Goal: Information Seeking & Learning: Learn about a topic

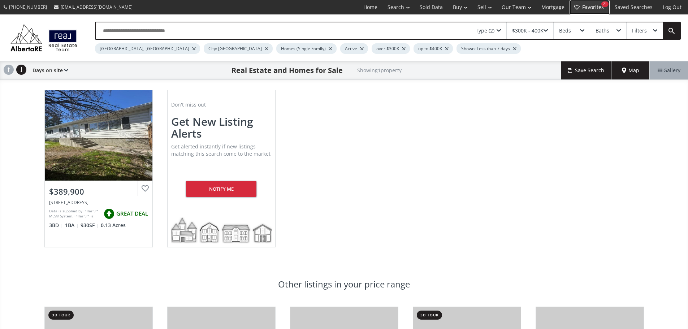
click at [596, 9] on link "Favorites 21" at bounding box center [589, 7] width 40 height 14
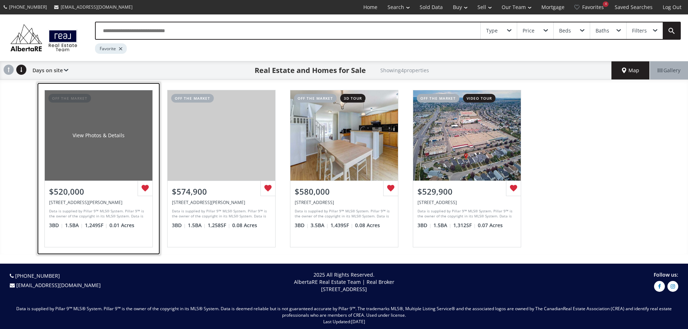
click at [118, 178] on div "View Photos & Details" at bounding box center [99, 135] width 108 height 90
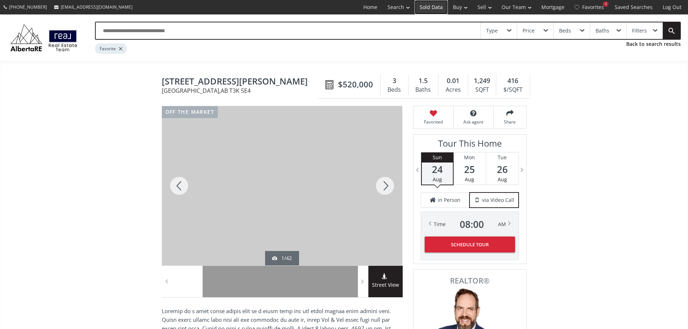
click at [435, 8] on link "Sold Data" at bounding box center [431, 7] width 33 height 14
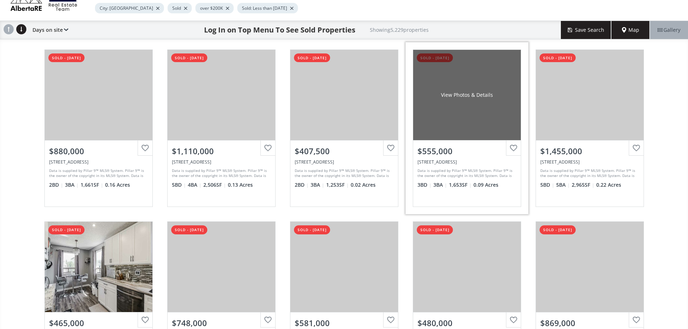
scroll to position [108, 0]
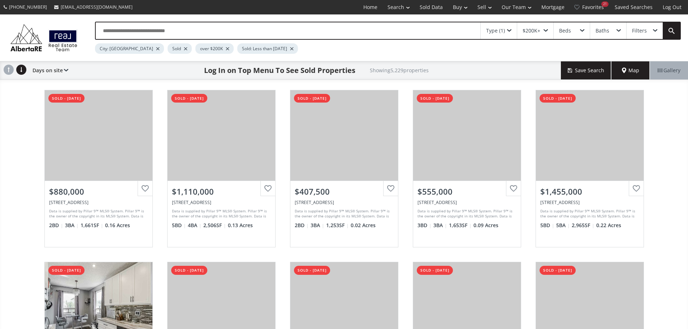
click at [633, 74] on span "Map" at bounding box center [630, 70] width 17 height 7
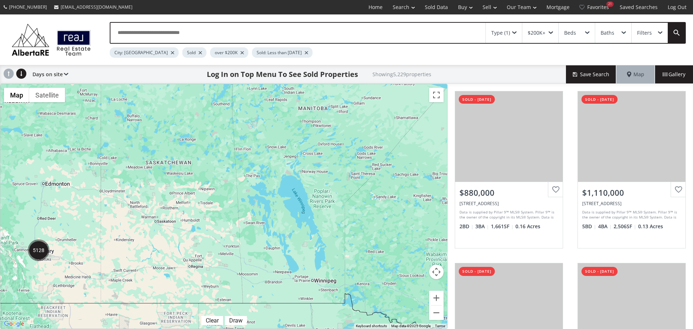
click at [45, 252] on img "5128" at bounding box center [39, 250] width 22 height 22
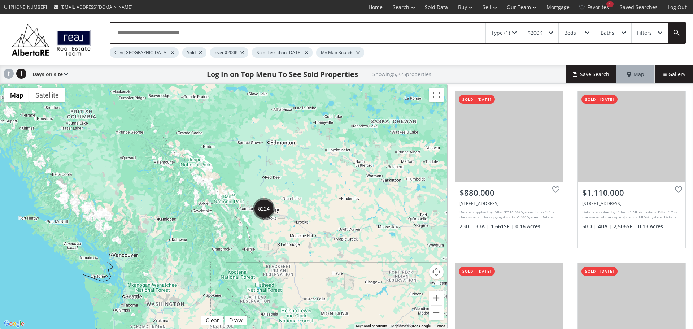
drag, startPoint x: 86, startPoint y: 223, endPoint x: 312, endPoint y: 182, distance: 230.2
click at [312, 182] on div "To navigate, press the arrow keys. $710K" at bounding box center [223, 206] width 447 height 244
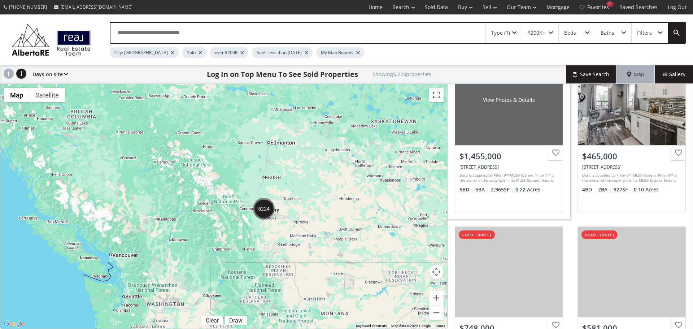
scroll to position [433, 0]
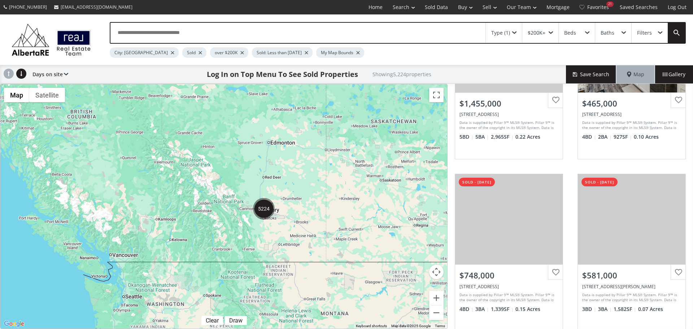
click at [286, 205] on div "To navigate, press the arrow keys." at bounding box center [223, 206] width 447 height 244
click at [287, 204] on div "To navigate, press the arrow keys." at bounding box center [223, 206] width 447 height 244
click at [266, 212] on img "5224" at bounding box center [264, 209] width 22 height 22
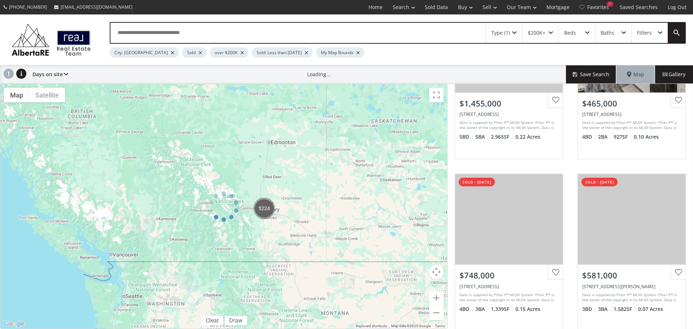
click at [266, 212] on div at bounding box center [224, 206] width 448 height 245
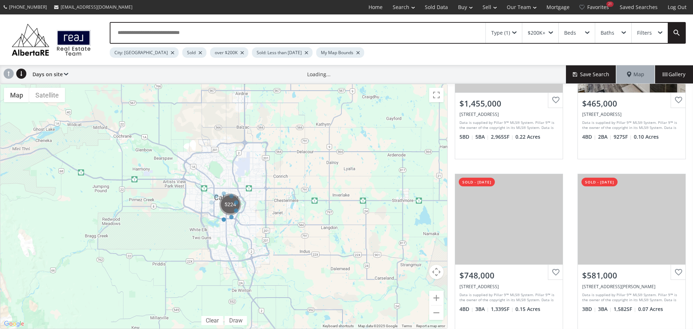
click at [233, 205] on div at bounding box center [224, 206] width 448 height 245
click at [233, 205] on div "← Move left → Move right ↑ Move up ↓ Move down + Zoom in - Zoom out Home Jump l…" at bounding box center [224, 206] width 448 height 245
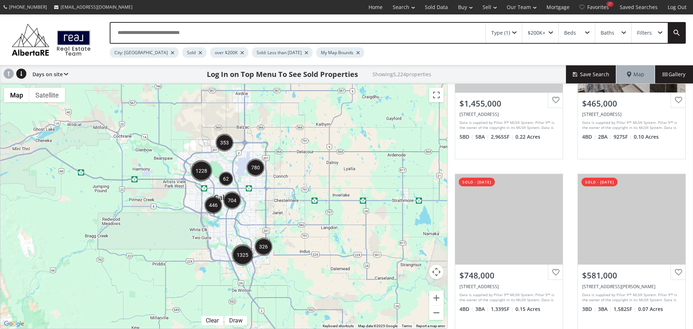
click at [226, 145] on img "353" at bounding box center [225, 143] width 18 height 18
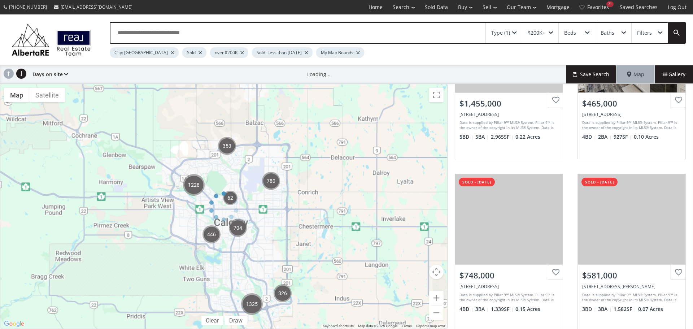
click at [226, 145] on div at bounding box center [224, 206] width 448 height 245
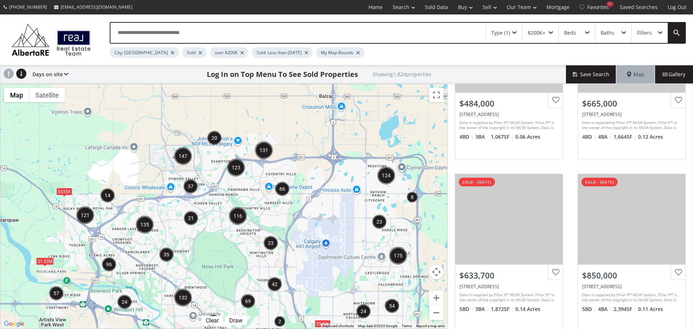
click at [390, 174] on img "124" at bounding box center [386, 175] width 18 height 18
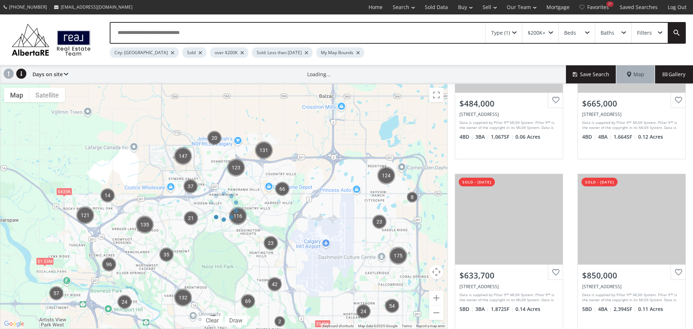
click at [389, 174] on div at bounding box center [224, 206] width 448 height 245
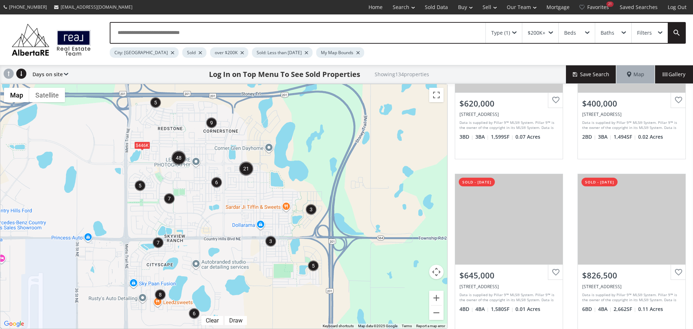
click at [211, 124] on img "9" at bounding box center [211, 122] width 11 height 11
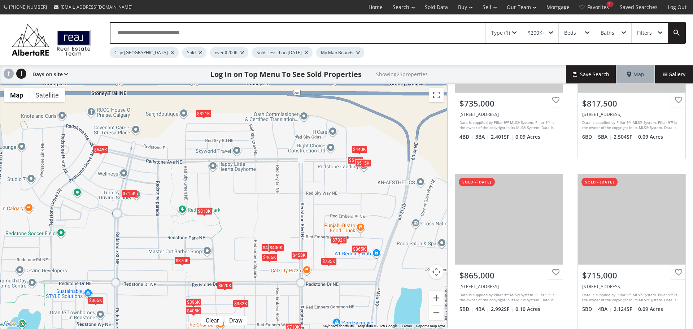
drag, startPoint x: 239, startPoint y: 188, endPoint x: 300, endPoint y: 190, distance: 61.4
click at [300, 190] on div "To navigate, press the arrow keys. $424K $400K $645K $365K $735K $818K $865K $7…" at bounding box center [223, 206] width 447 height 244
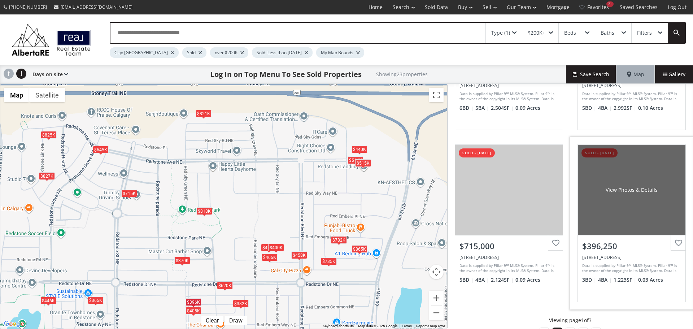
scroll to position [654, 0]
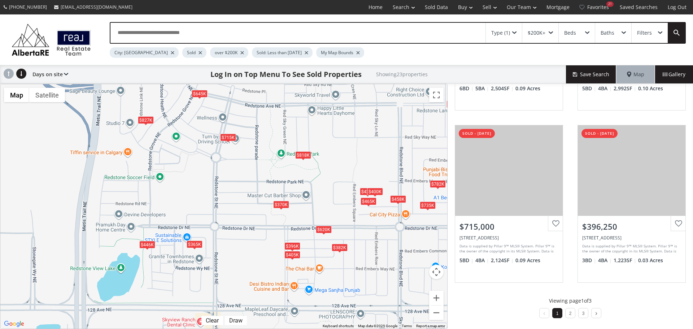
drag, startPoint x: 233, startPoint y: 187, endPoint x: 337, endPoint y: 130, distance: 118.6
click at [337, 130] on div "To navigate, press the arrow keys. $424K $400K $645K $827K $365K $735K $818K $8…" at bounding box center [223, 206] width 447 height 244
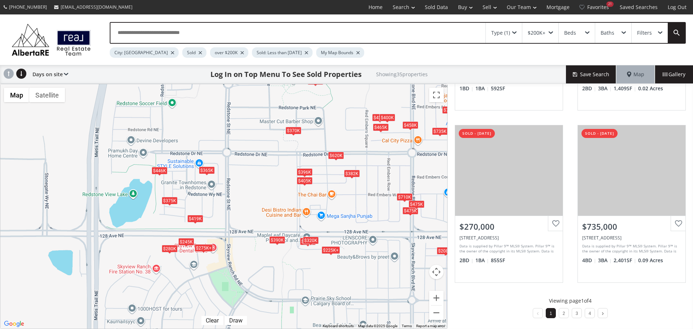
drag, startPoint x: 239, startPoint y: 260, endPoint x: 251, endPoint y: 186, distance: 75.0
click at [251, 186] on div "To navigate, press the arrow keys. $315K $424K $400K $645K $827K $365K $225K+ $…" at bounding box center [223, 206] width 447 height 244
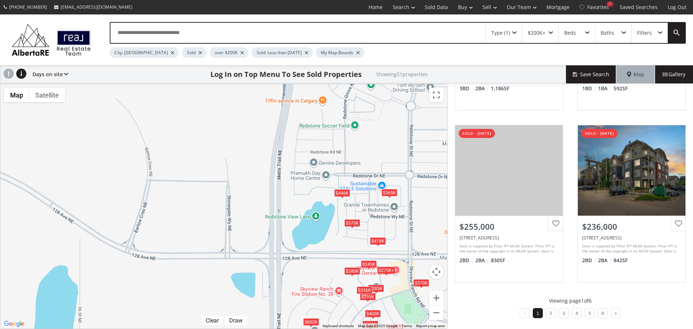
drag, startPoint x: 253, startPoint y: 297, endPoint x: 449, endPoint y: 346, distance: 201.8
click at [449, 329] on html "[PHONE_NUMBER] [EMAIL_ADDRESS][DOMAIN_NAME] Home Search Search By Map Advanced …" at bounding box center [346, 164] width 693 height 329
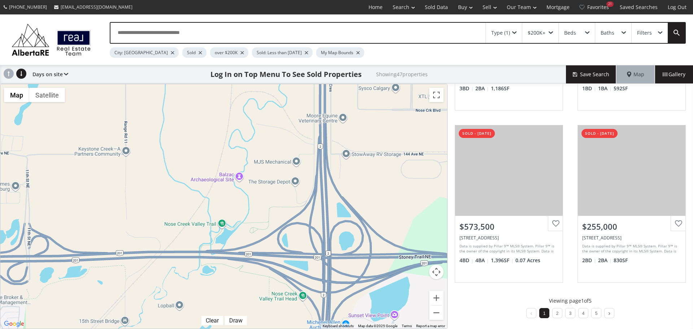
drag, startPoint x: 254, startPoint y: 183, endPoint x: 533, endPoint y: 329, distance: 314.3
click at [533, 329] on html "[PHONE_NUMBER] [EMAIL_ADDRESS][DOMAIN_NAME] Home Search Search By Map Advanced …" at bounding box center [346, 164] width 693 height 329
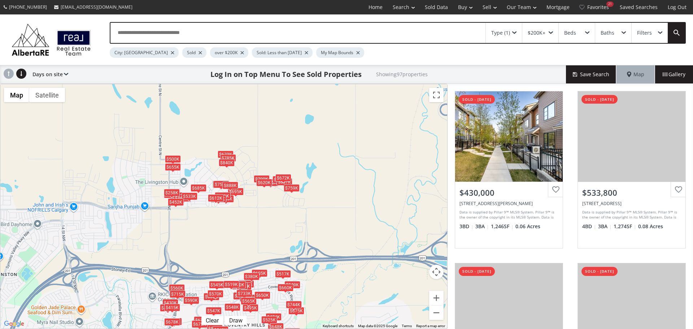
drag, startPoint x: 242, startPoint y: 146, endPoint x: 402, endPoint y: 178, distance: 163.1
click at [402, 178] on div "To navigate, press the arrow keys. $430K $534K $605K $720K $735K $662K $639K $5…" at bounding box center [223, 206] width 447 height 244
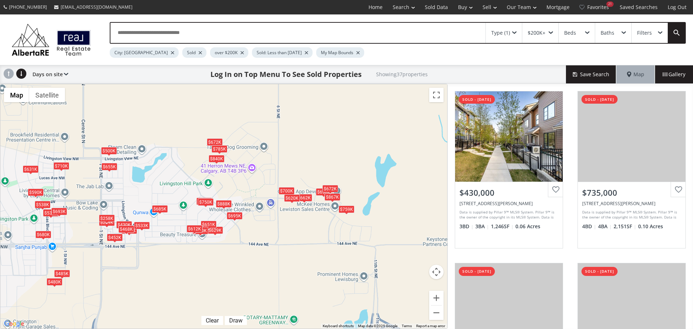
drag, startPoint x: 227, startPoint y: 216, endPoint x: 256, endPoint y: 265, distance: 56.8
click at [256, 265] on div "To navigate, press the arrow keys. $430K $735K $662K $672K $500K $750K $530K $2…" at bounding box center [223, 206] width 447 height 244
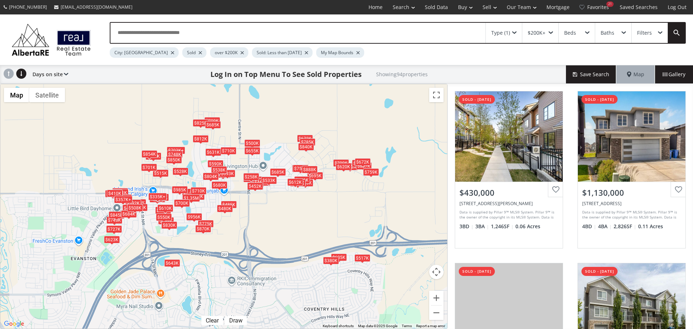
drag, startPoint x: 207, startPoint y: 273, endPoint x: 321, endPoint y: 207, distance: 131.7
click at [321, 207] on div "To navigate, press the arrow keys. $430K $1.13M $324K+ $375K $605K $243K $745K …" at bounding box center [223, 206] width 447 height 244
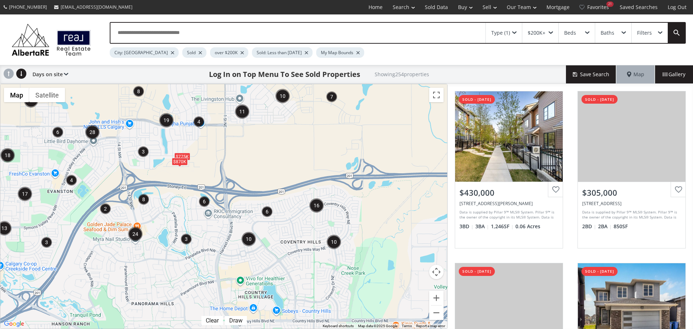
drag, startPoint x: 303, startPoint y: 220, endPoint x: 285, endPoint y: 149, distance: 72.3
click at [285, 149] on div "To navigate, press the arrow keys. $500K $775K $870K" at bounding box center [223, 206] width 447 height 244
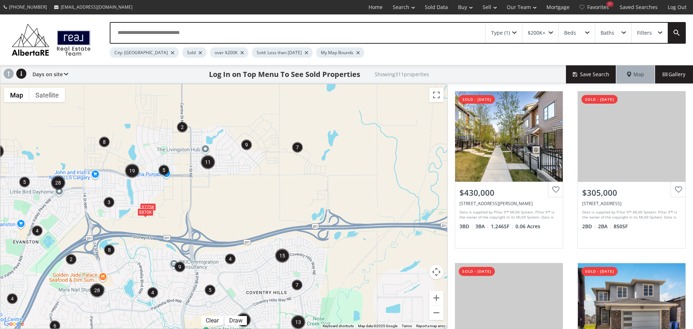
drag, startPoint x: 310, startPoint y: 136, endPoint x: 274, endPoint y: 180, distance: 56.2
click at [274, 180] on div "To navigate, press the arrow keys. $775K $870K" at bounding box center [223, 206] width 447 height 244
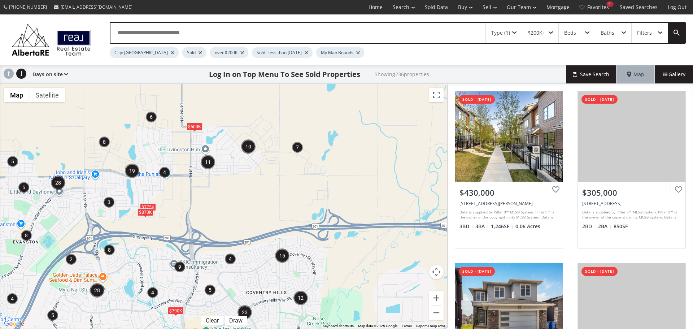
click at [284, 257] on img "15" at bounding box center [282, 255] width 14 height 14
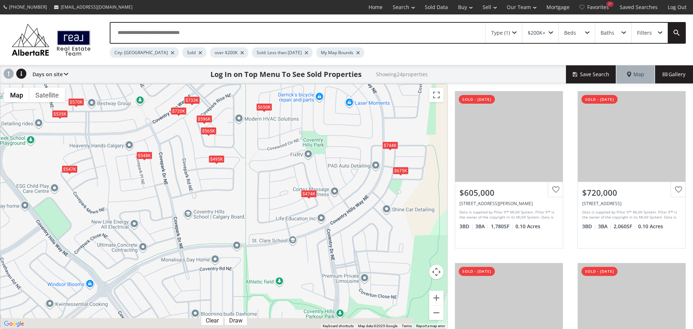
drag, startPoint x: 257, startPoint y: 247, endPoint x: 280, endPoint y: 140, distance: 110.1
click at [280, 140] on div "To navigate, press the arrow keys. $605K $720K $639K $517K $545K $547K $596K $6…" at bounding box center [223, 206] width 447 height 244
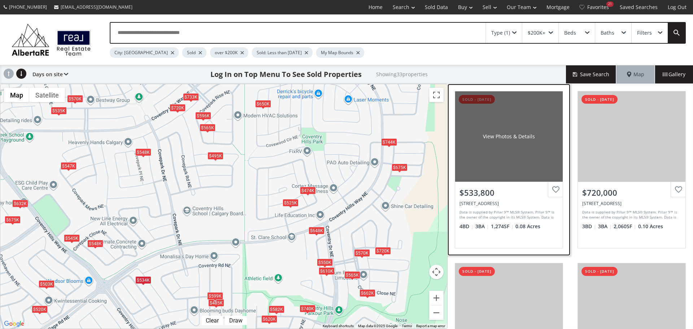
click at [486, 166] on div "View Photos & Details" at bounding box center [509, 136] width 108 height 90
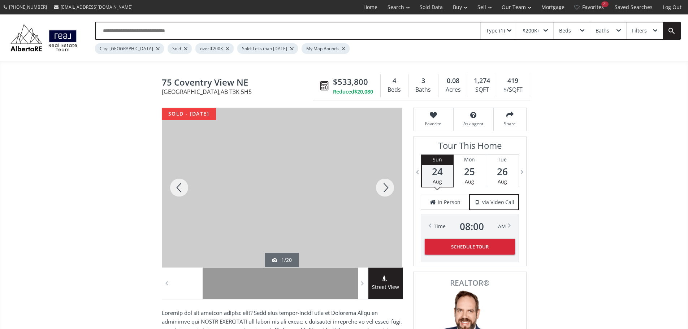
click at [387, 189] on div at bounding box center [385, 187] width 35 height 159
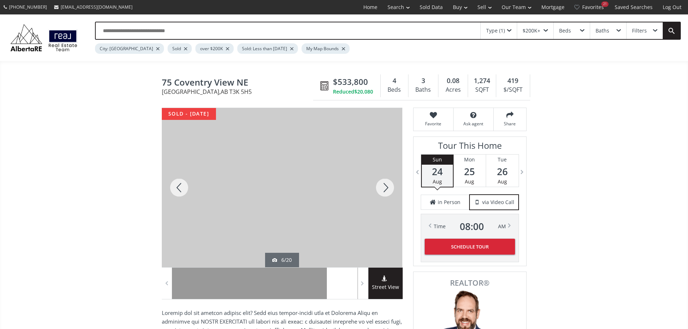
click at [387, 189] on div at bounding box center [385, 187] width 35 height 159
click at [388, 188] on div at bounding box center [385, 187] width 35 height 159
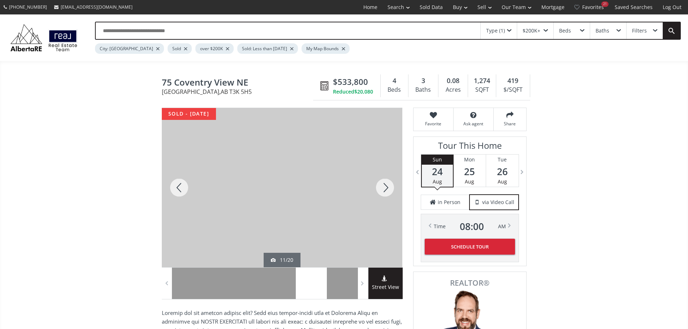
click at [388, 188] on div at bounding box center [385, 187] width 35 height 159
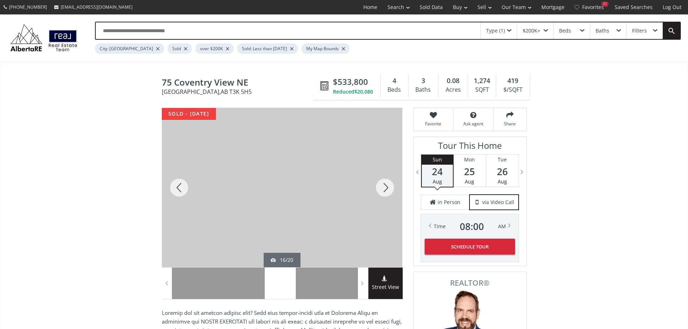
click at [388, 188] on div at bounding box center [385, 187] width 35 height 159
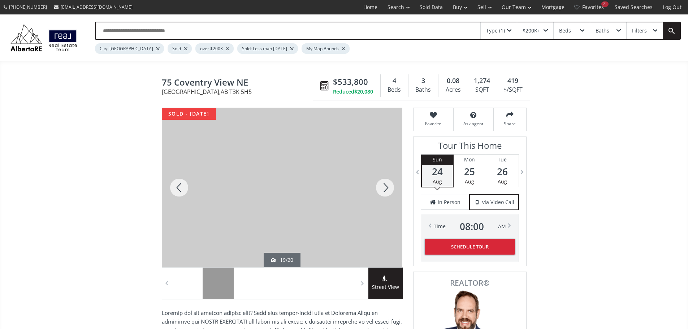
click at [388, 188] on div at bounding box center [385, 187] width 35 height 159
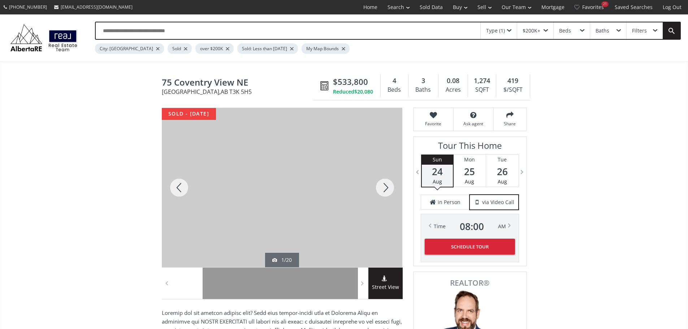
click at [388, 188] on div at bounding box center [385, 187] width 35 height 159
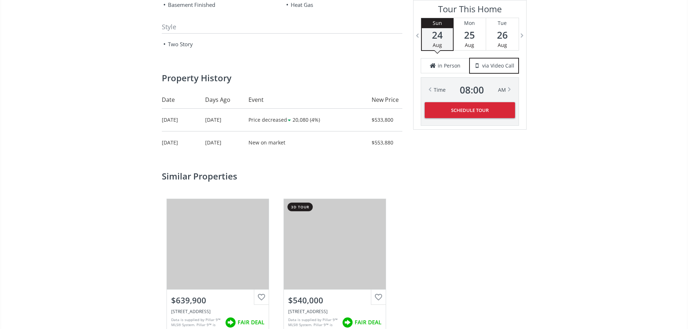
scroll to position [1228, 0]
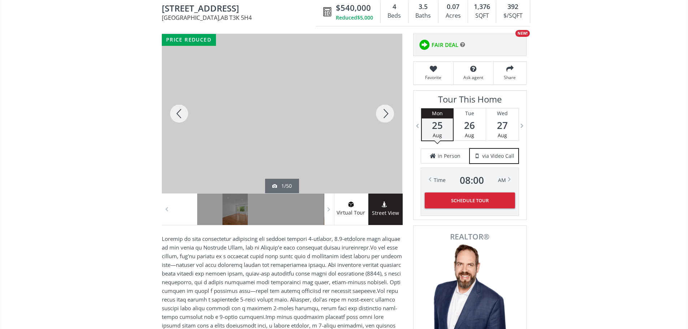
scroll to position [144, 0]
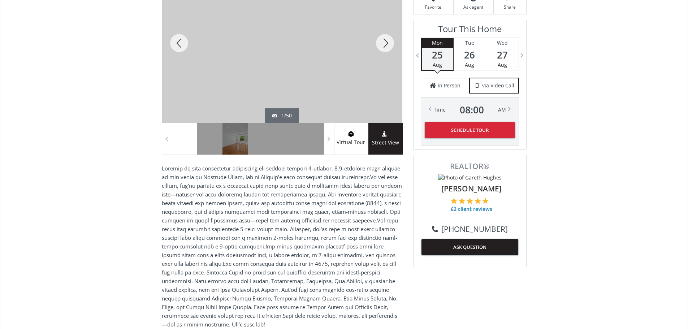
click at [190, 140] on div at bounding box center [184, 138] width 25 height 31
click at [203, 142] on div at bounding box center [209, 138] width 25 height 31
click at [229, 144] on div at bounding box center [234, 138] width 25 height 31
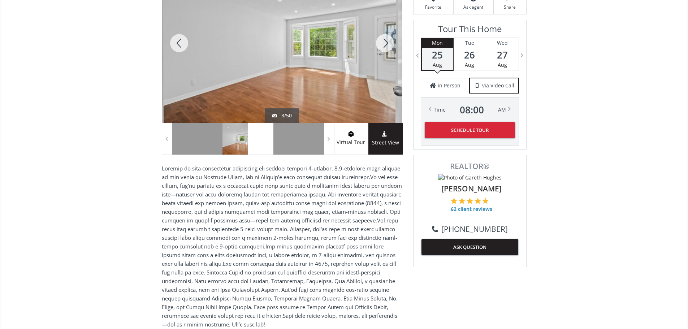
click at [260, 142] on div at bounding box center [260, 138] width 25 height 31
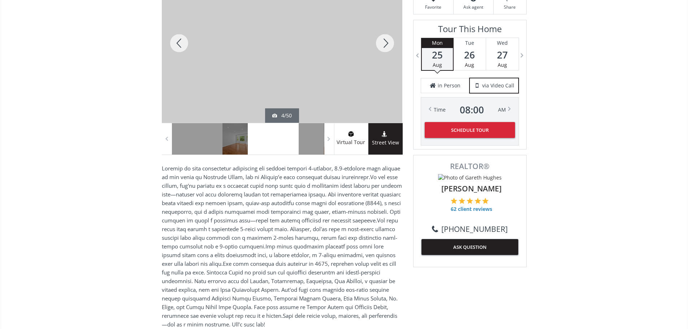
click at [281, 146] on div at bounding box center [285, 138] width 25 height 31
click at [304, 144] on div at bounding box center [311, 138] width 25 height 31
click at [316, 142] on div at bounding box center [311, 138] width 25 height 31
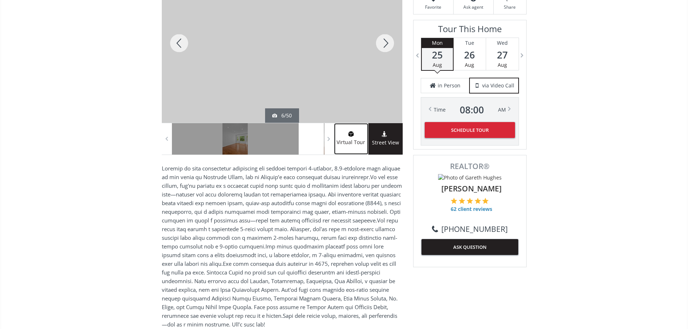
click at [335, 145] on span "Virtual Tour" at bounding box center [351, 142] width 34 height 8
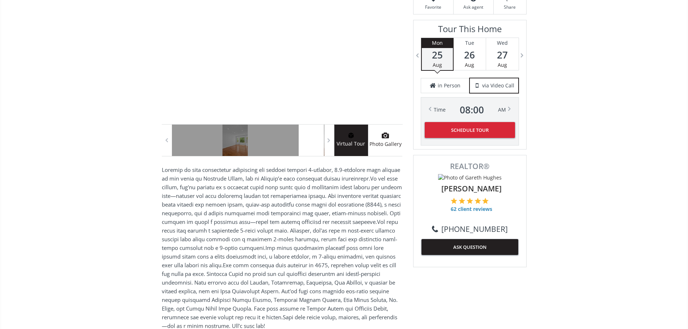
click at [385, 148] on span "Photo Gallery" at bounding box center [385, 144] width 34 height 8
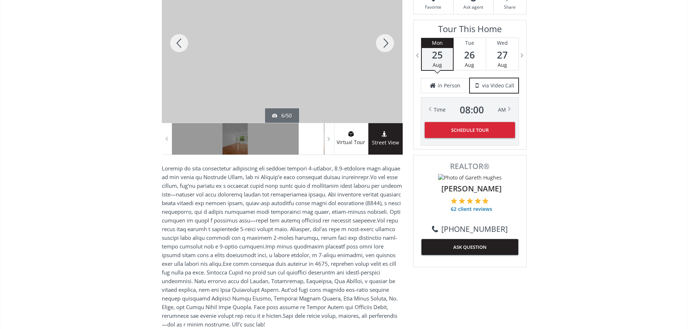
click at [385, 147] on span "Street View" at bounding box center [385, 143] width 34 height 8
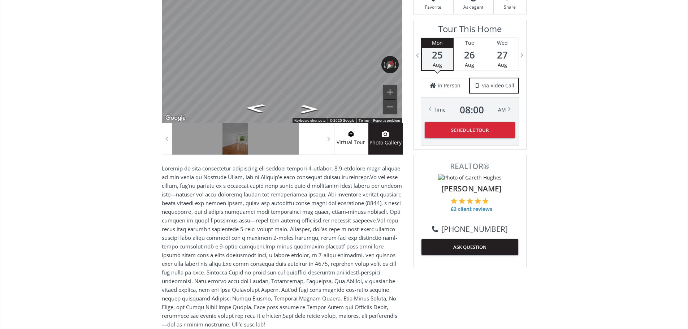
click at [383, 147] on span "Photo Gallery" at bounding box center [385, 143] width 34 height 8
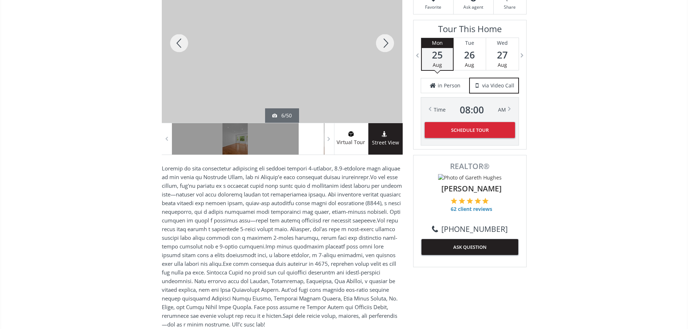
click at [383, 147] on span "Street View" at bounding box center [385, 143] width 34 height 8
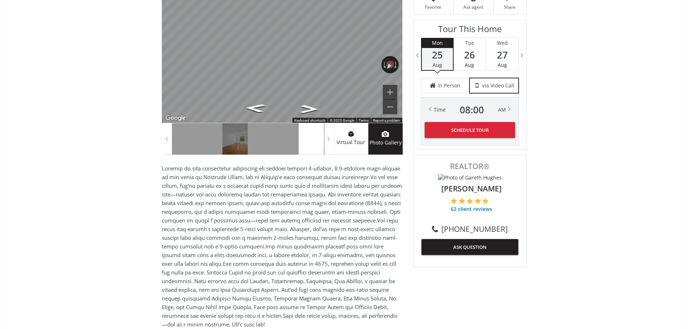
click at [382, 147] on span "Photo Gallery" at bounding box center [385, 143] width 34 height 8
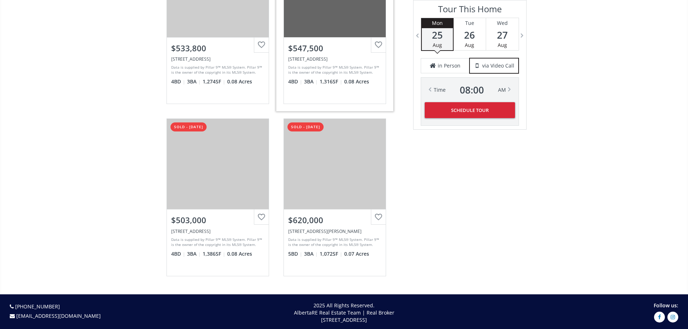
scroll to position [1697, 0]
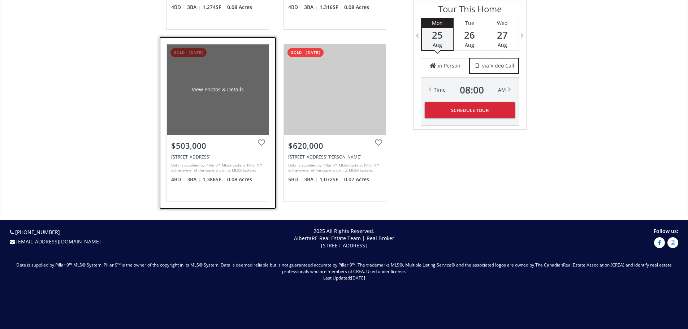
click at [222, 151] on div "$503,000" at bounding box center [217, 145] width 93 height 11
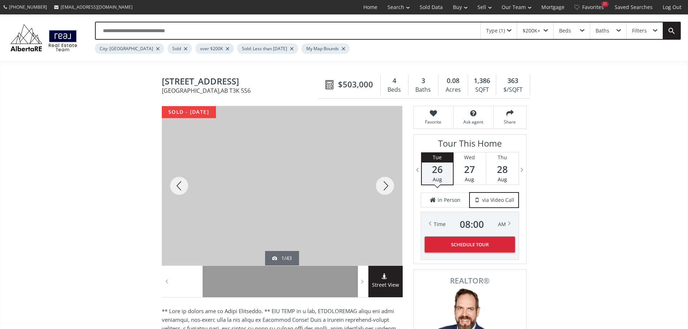
click at [386, 189] on div at bounding box center [385, 185] width 35 height 159
click at [385, 190] on div at bounding box center [385, 185] width 35 height 159
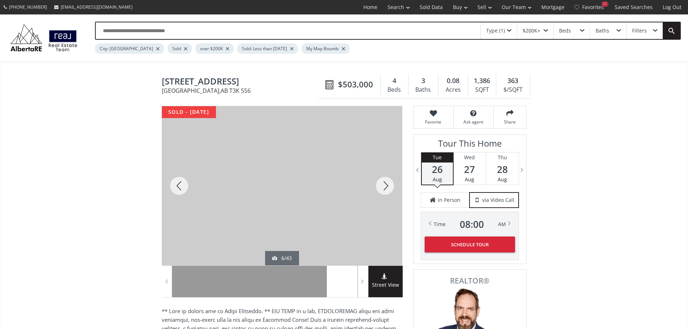
click at [385, 190] on div at bounding box center [385, 185] width 35 height 159
click at [394, 196] on div at bounding box center [385, 185] width 35 height 159
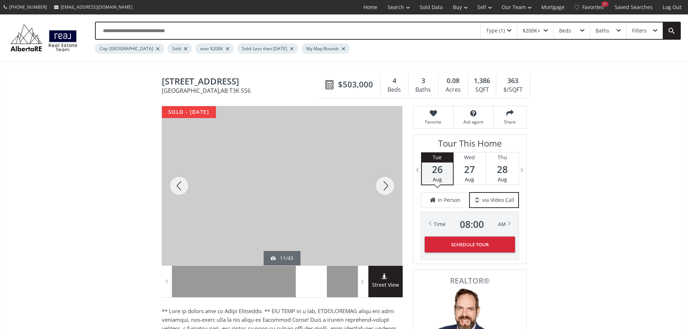
click at [388, 190] on div at bounding box center [385, 185] width 35 height 159
click at [397, 193] on div at bounding box center [385, 185] width 35 height 159
